Goal: Obtain resource: Download file/media

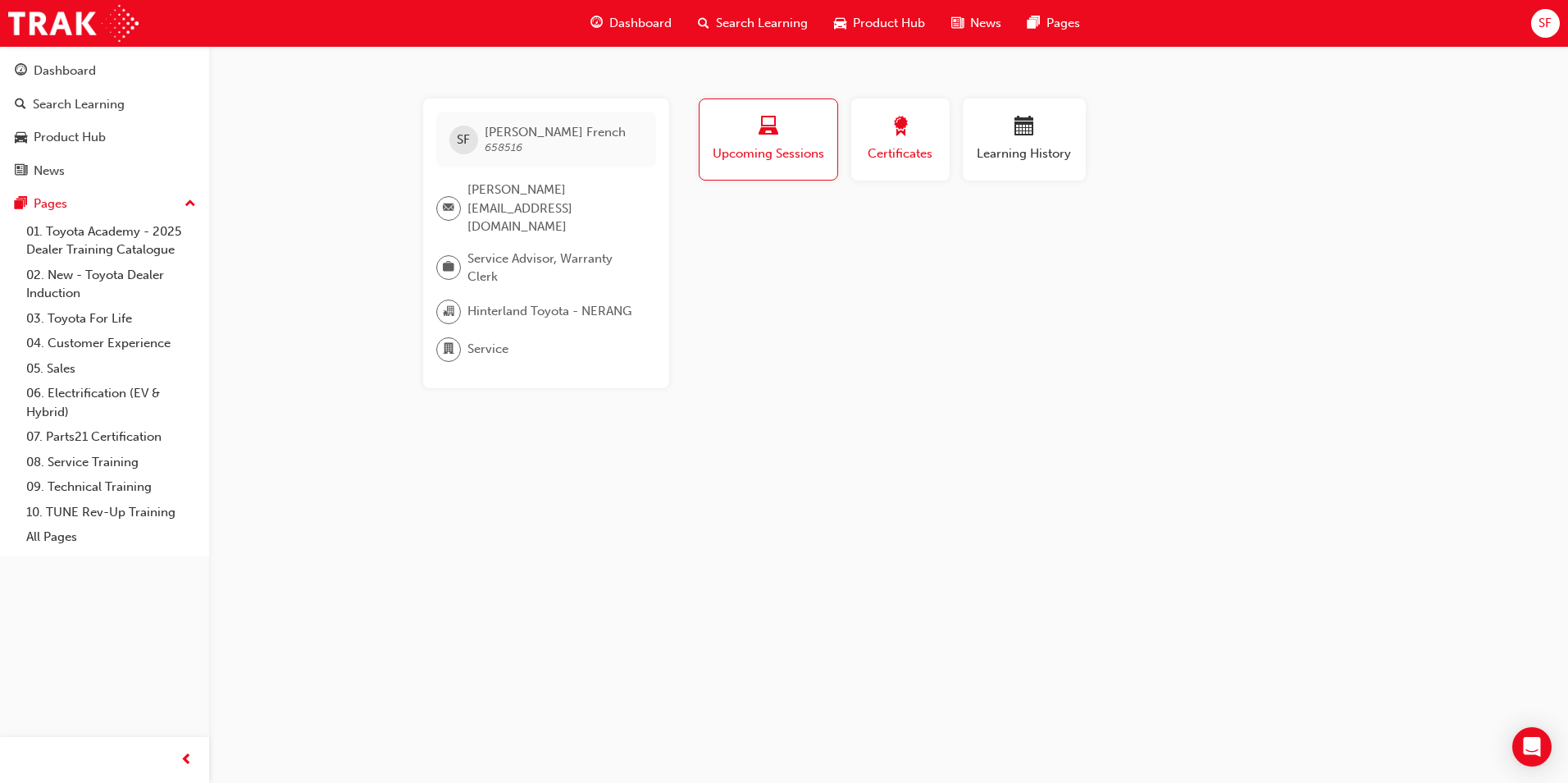
click at [922, 140] on div "button" at bounding box center [900, 129] width 74 height 25
click at [1293, 254] on button "Generate" at bounding box center [1283, 256] width 68 height 24
